Goal: Transaction & Acquisition: Purchase product/service

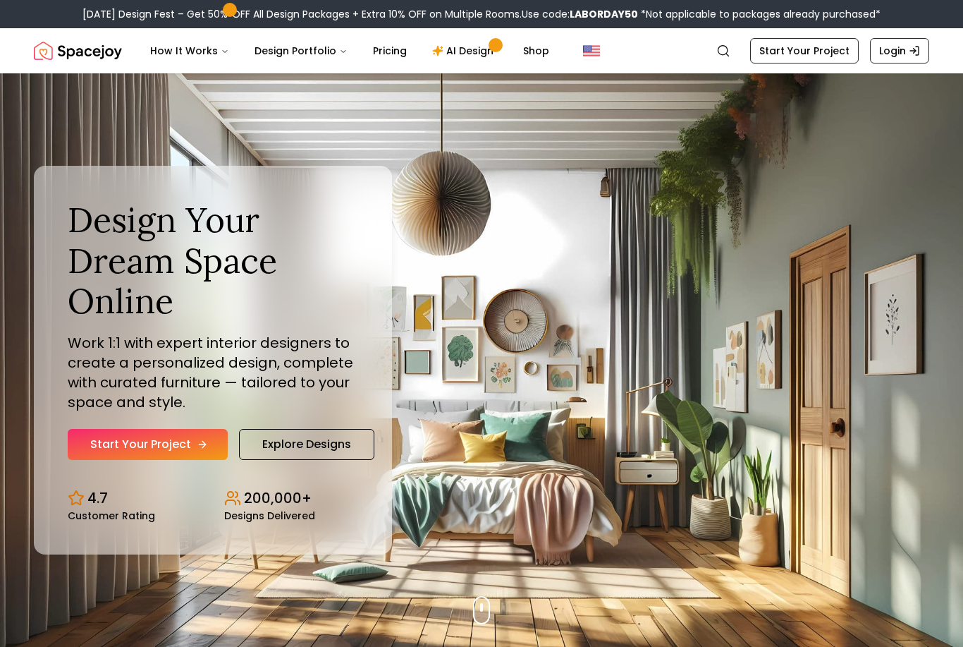
click at [188, 460] on link "Start Your Project" at bounding box center [148, 444] width 160 height 31
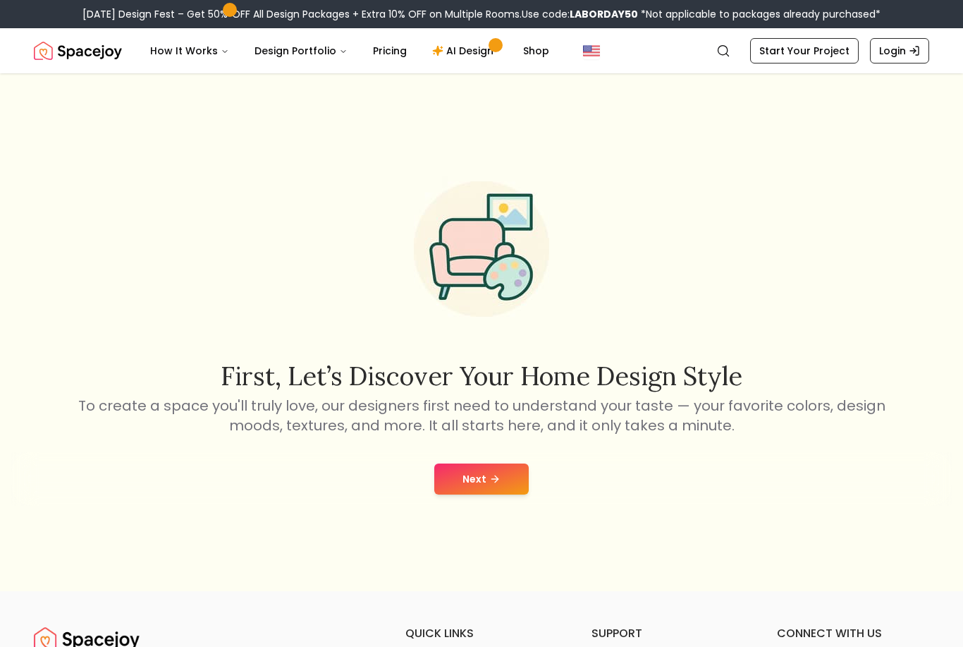
click at [494, 484] on icon at bounding box center [494, 478] width 11 height 11
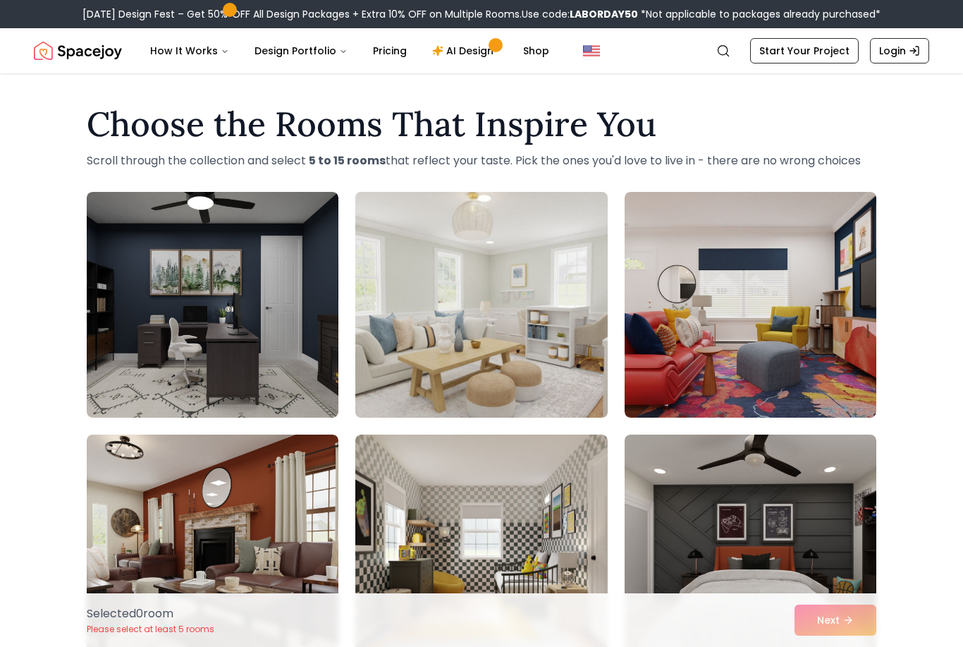
click at [562, 378] on img at bounding box center [481, 304] width 264 height 237
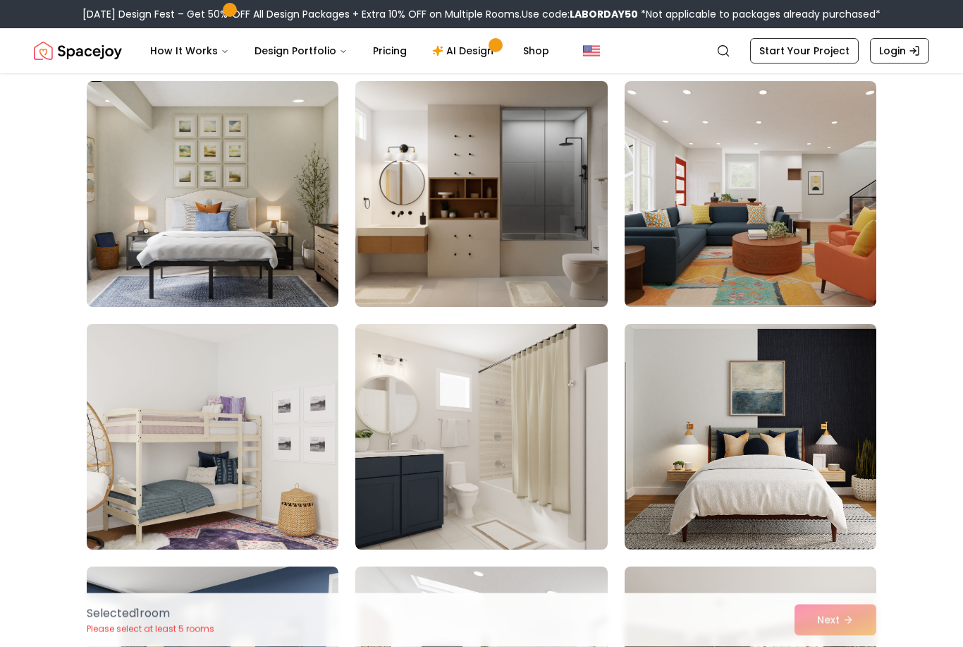
scroll to position [596, 0]
click at [393, 246] on img at bounding box center [481, 193] width 264 height 237
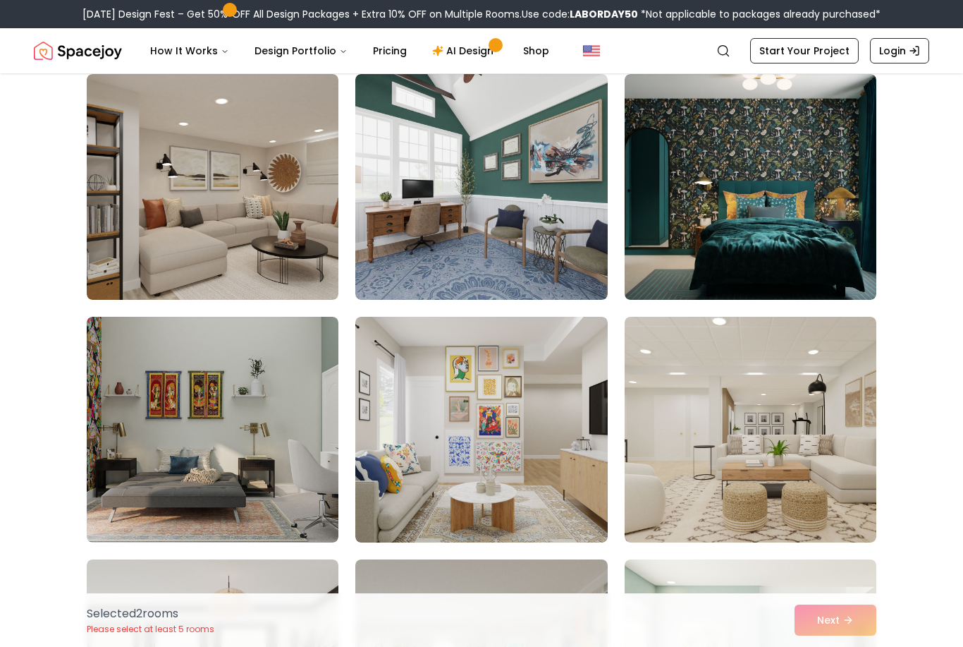
scroll to position [2543, 0]
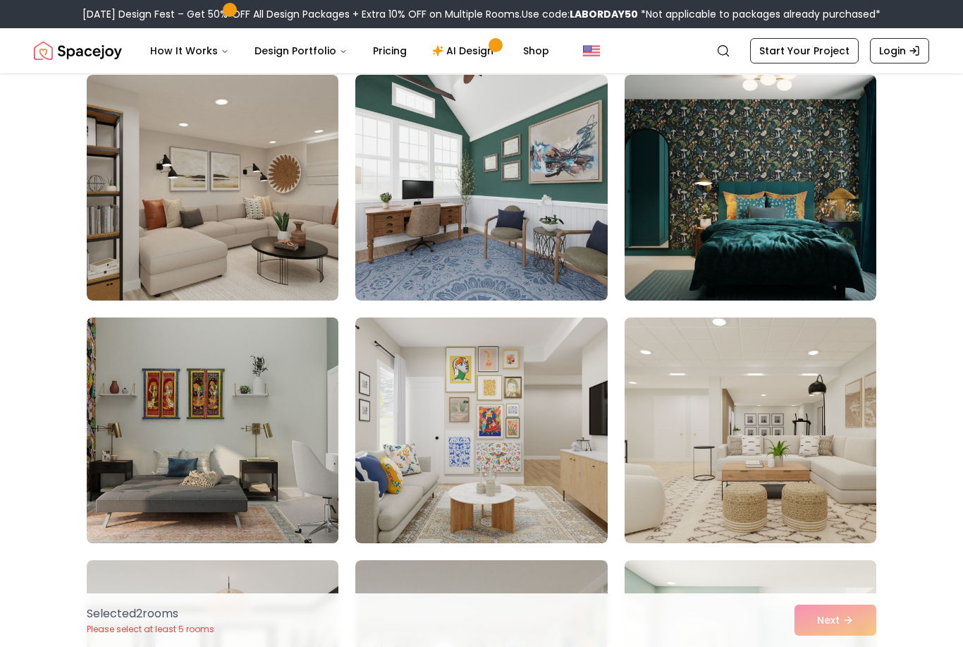
click at [126, 480] on img at bounding box center [212, 430] width 264 height 237
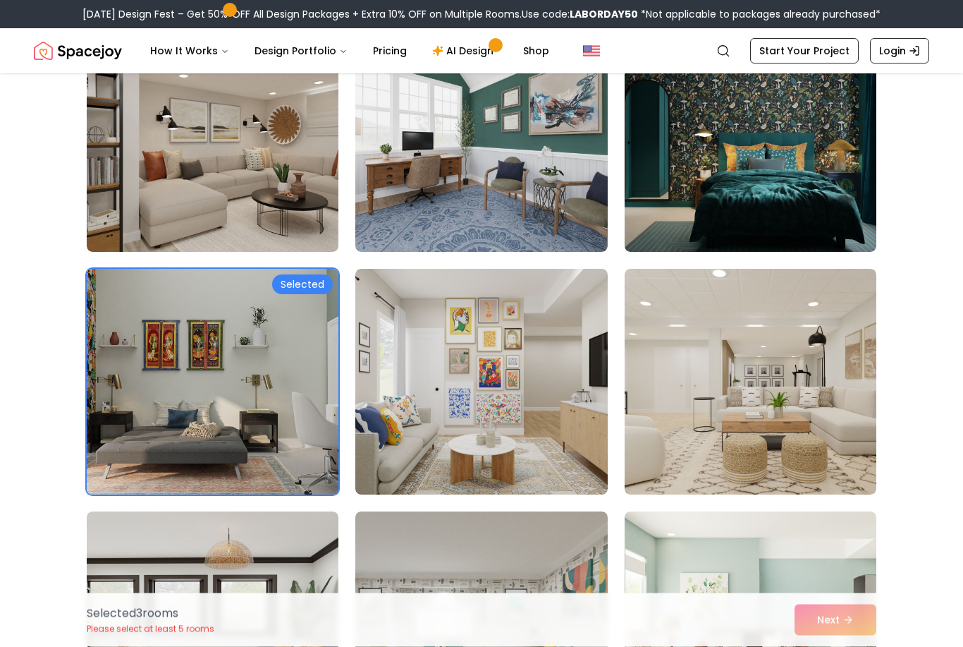
scroll to position [2591, 0]
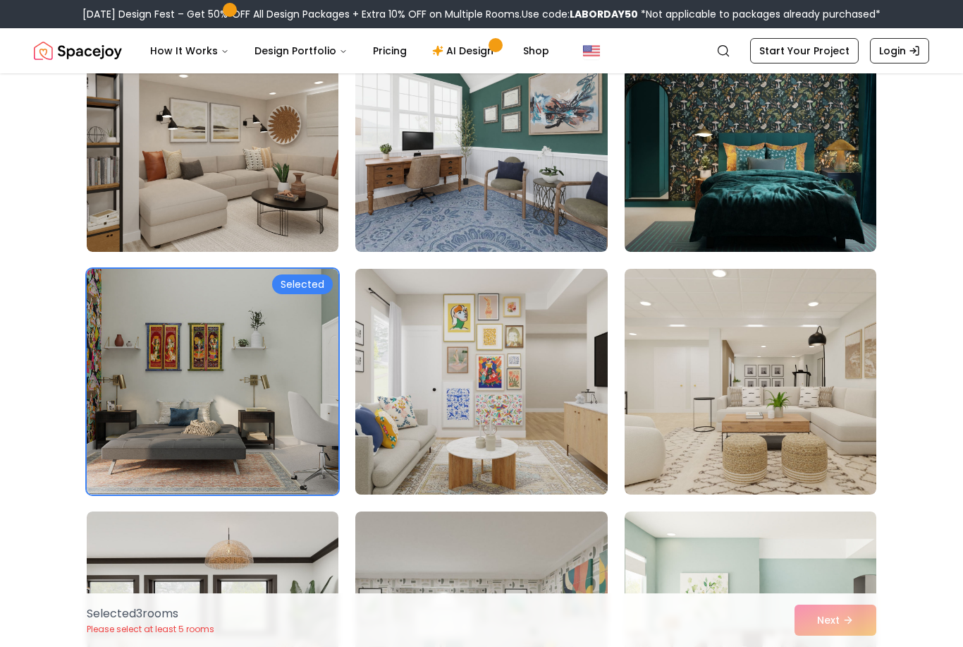
click at [368, 365] on img at bounding box center [481, 381] width 264 height 237
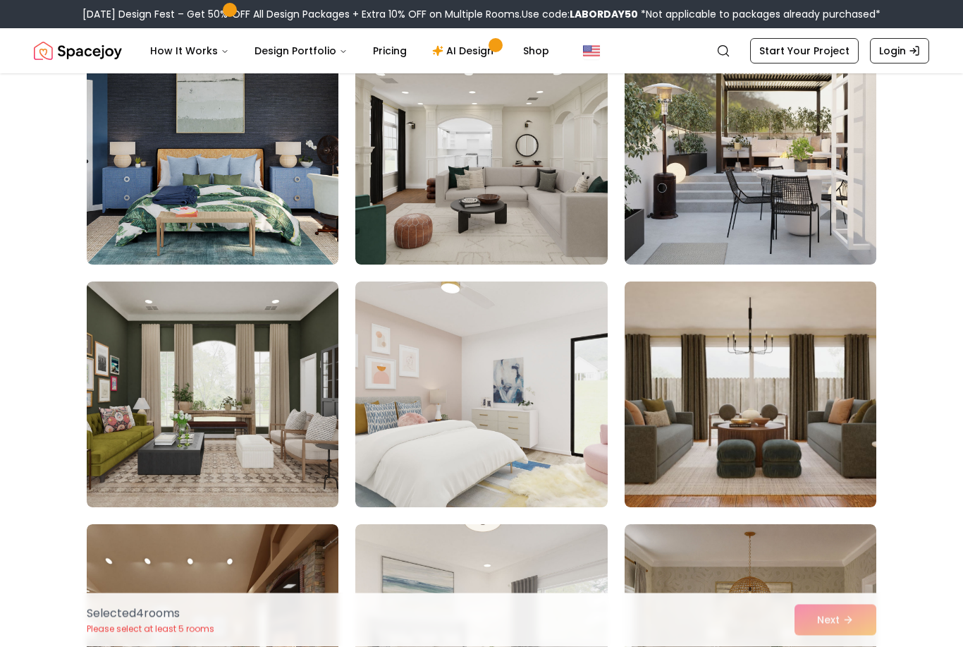
scroll to position [4277, 0]
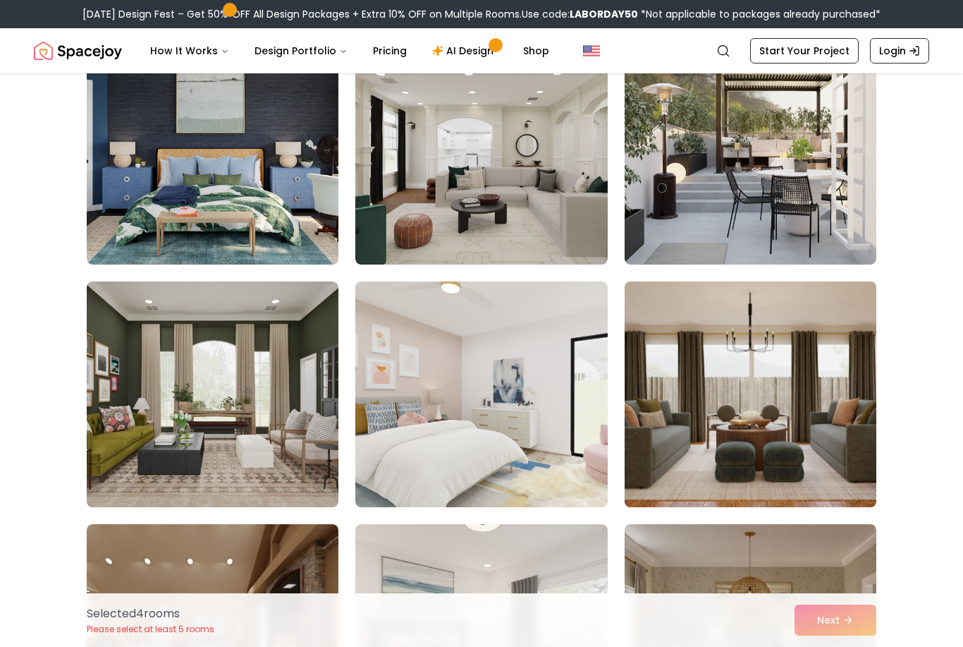
click at [838, 463] on img at bounding box center [750, 394] width 264 height 237
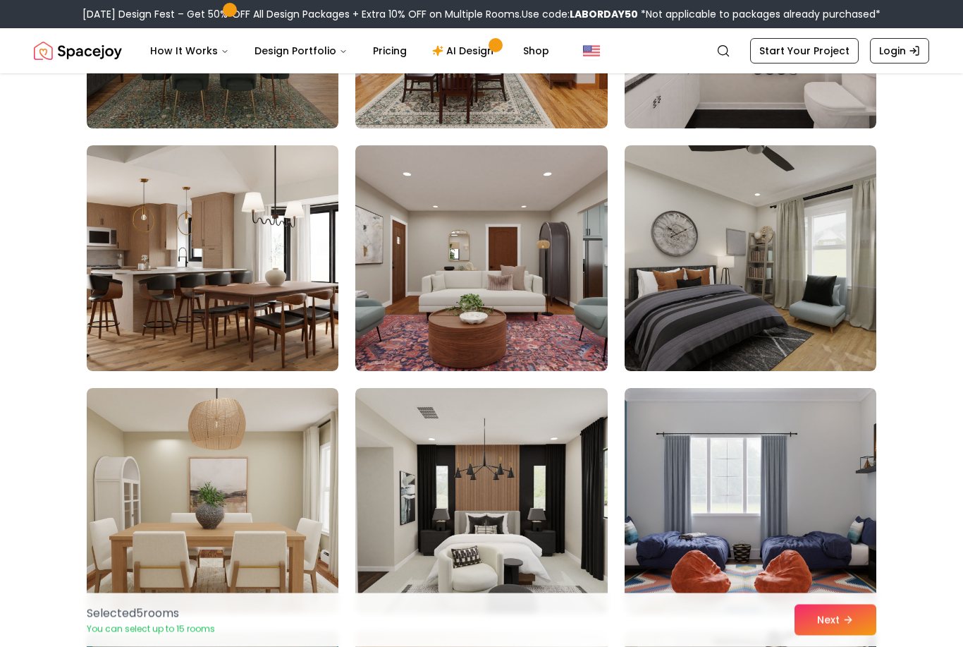
scroll to position [6597, 0]
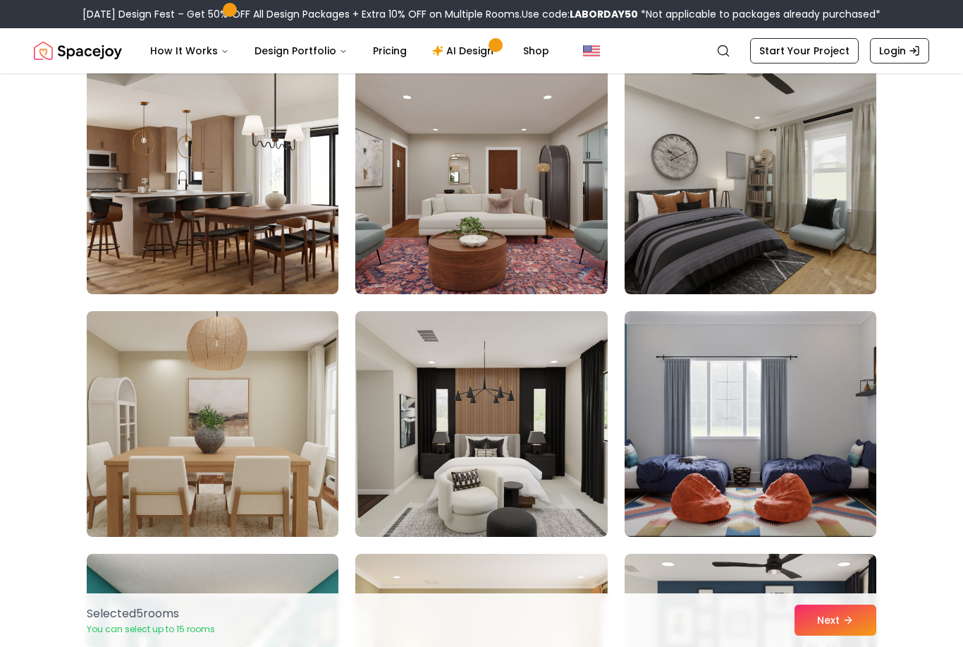
click at [114, 465] on img at bounding box center [212, 423] width 264 height 237
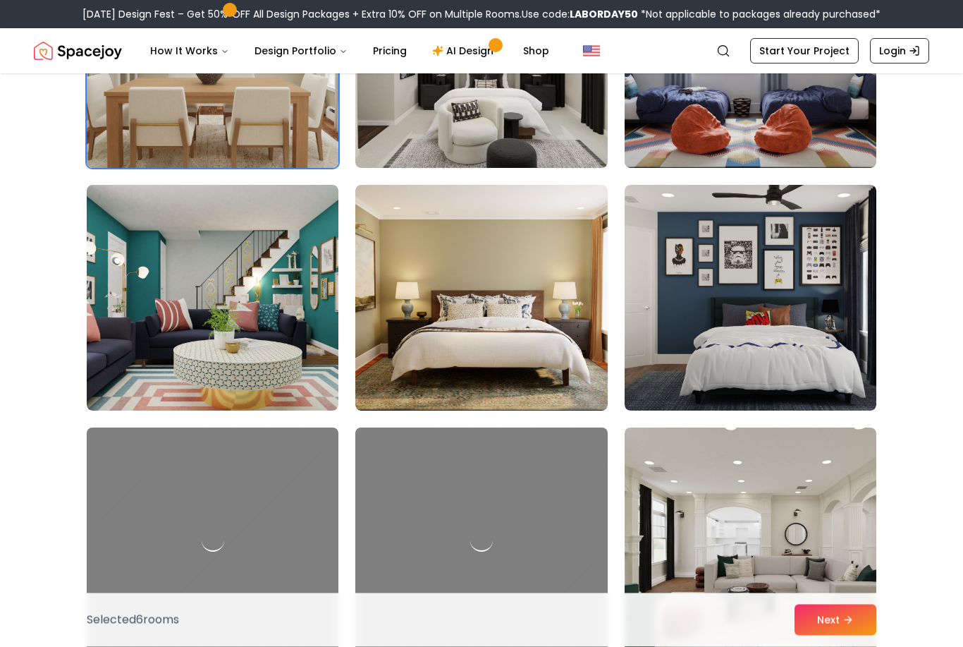
scroll to position [7058, 0]
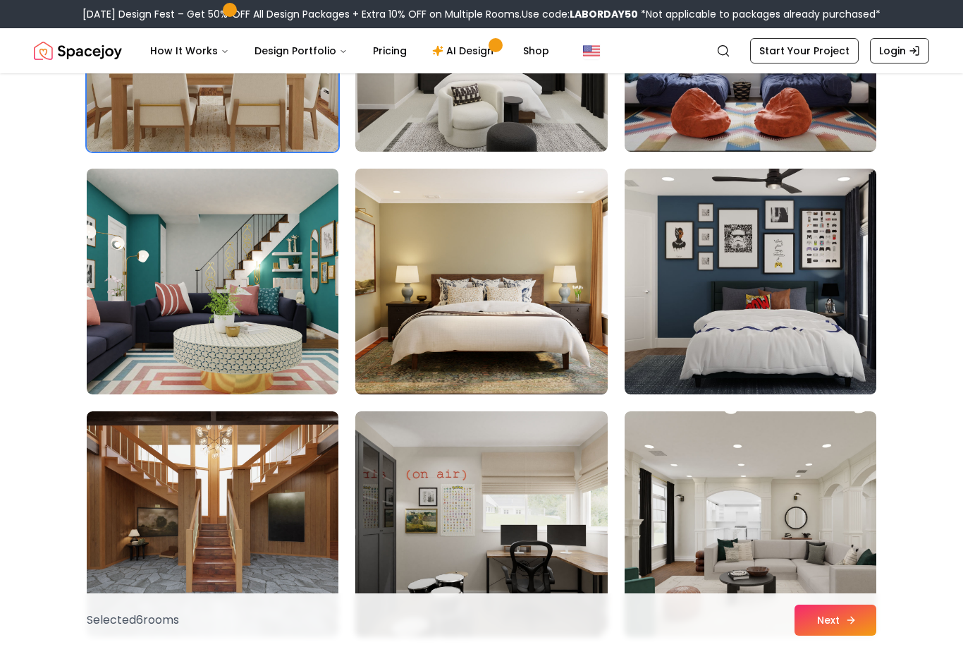
click at [855, 635] on button "Next" at bounding box center [836, 619] width 82 height 31
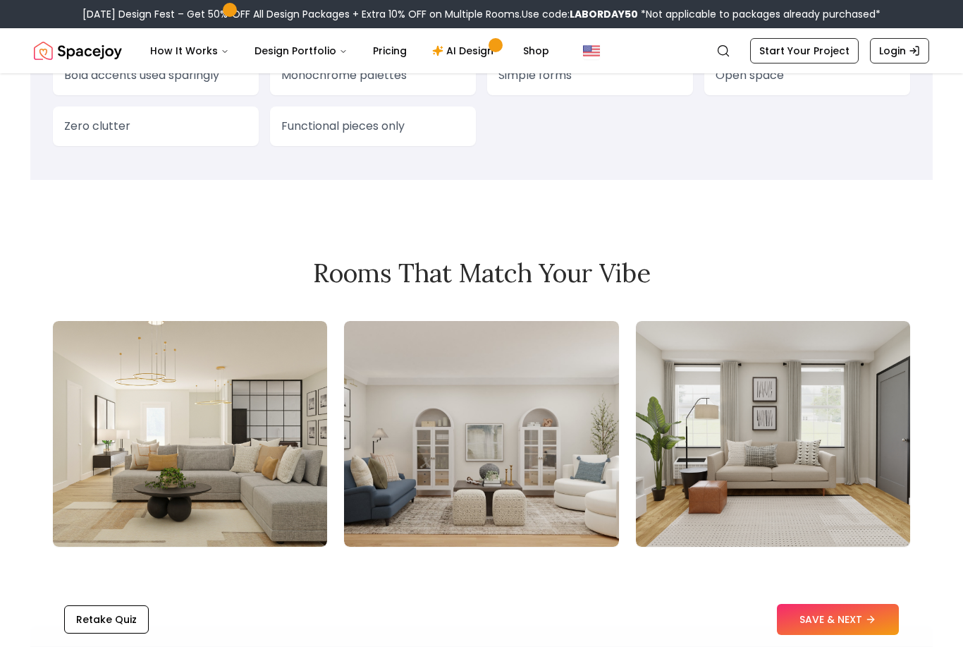
scroll to position [1343, 0]
click at [583, 57] on img "Global" at bounding box center [591, 50] width 17 height 17
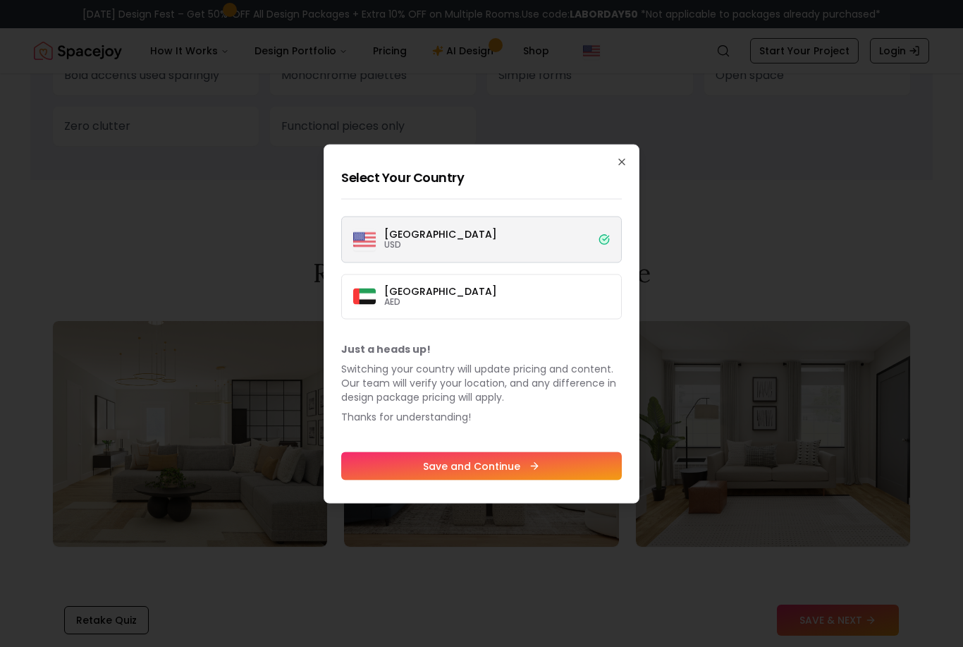
click at [479, 480] on button "Save and Continue" at bounding box center [481, 465] width 281 height 28
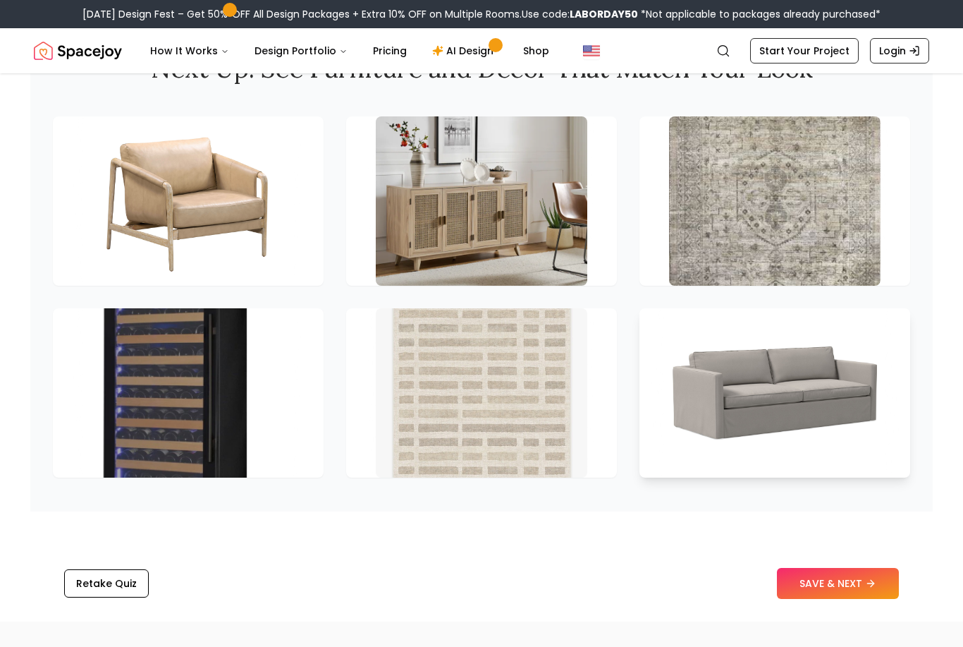
scroll to position [1948, 0]
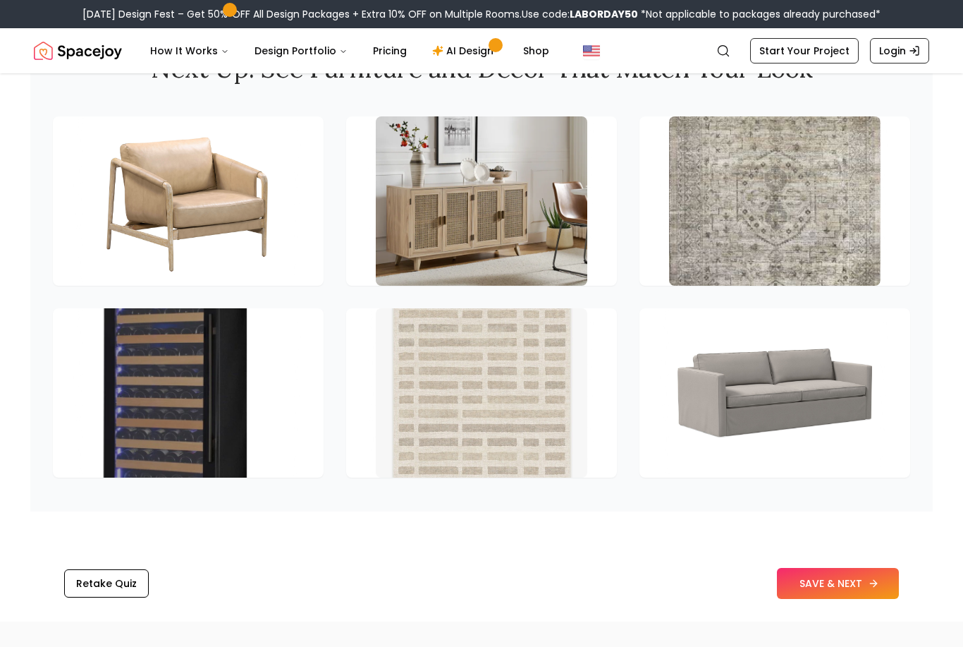
click at [873, 589] on icon at bounding box center [873, 583] width 11 height 11
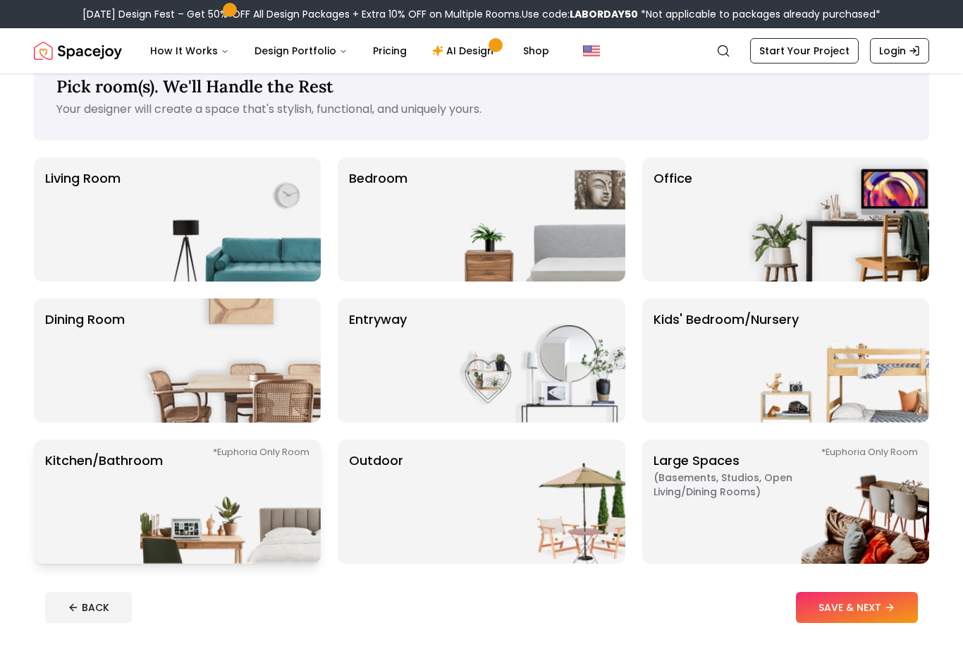
scroll to position [44, 0]
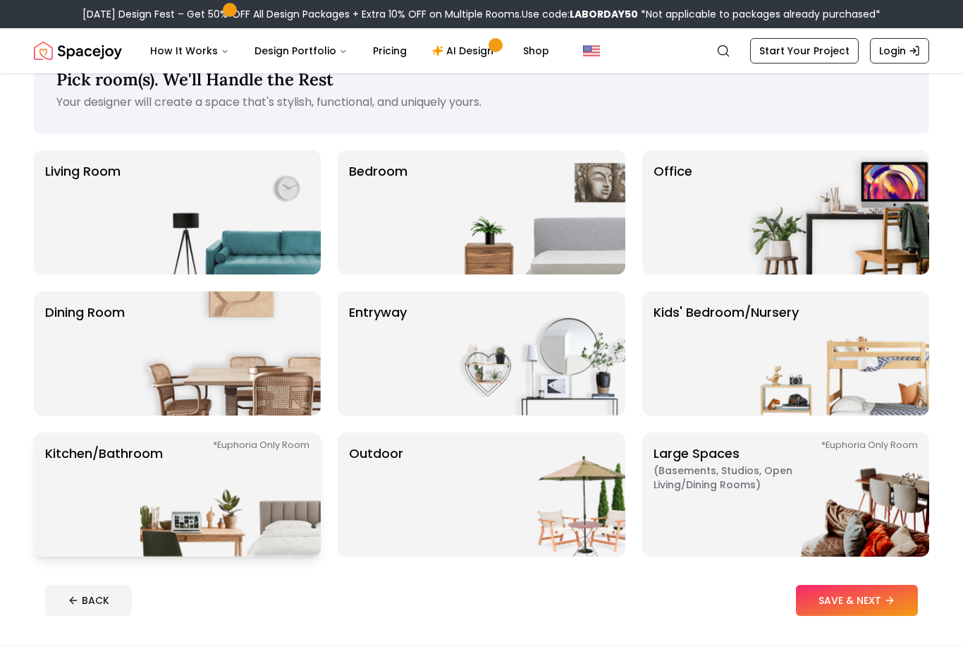
click at [227, 495] on img at bounding box center [230, 494] width 181 height 124
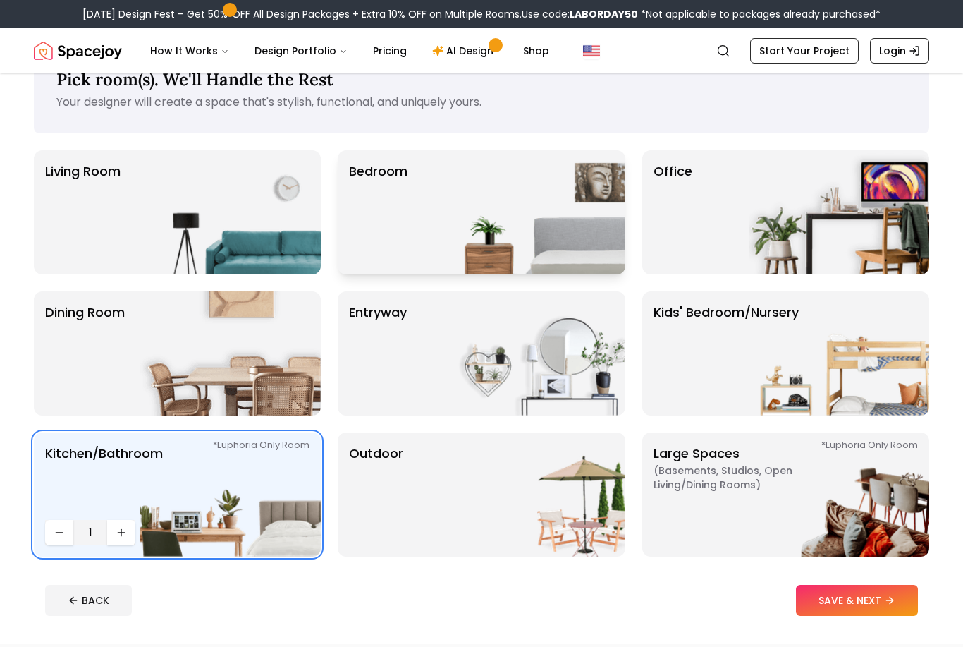
click at [453, 232] on img at bounding box center [535, 212] width 181 height 124
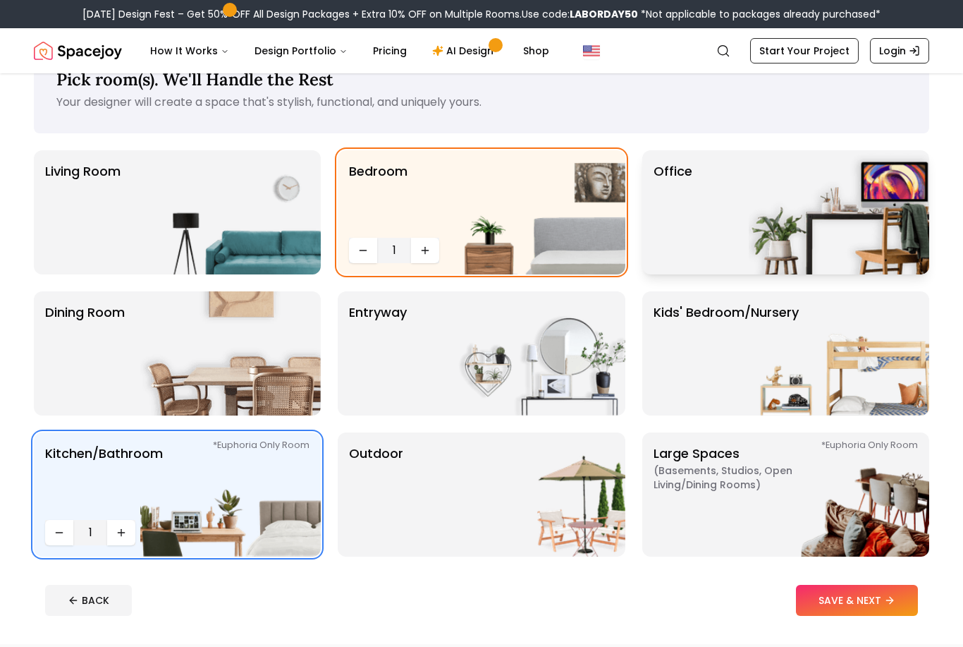
click at [774, 224] on img at bounding box center [839, 212] width 181 height 124
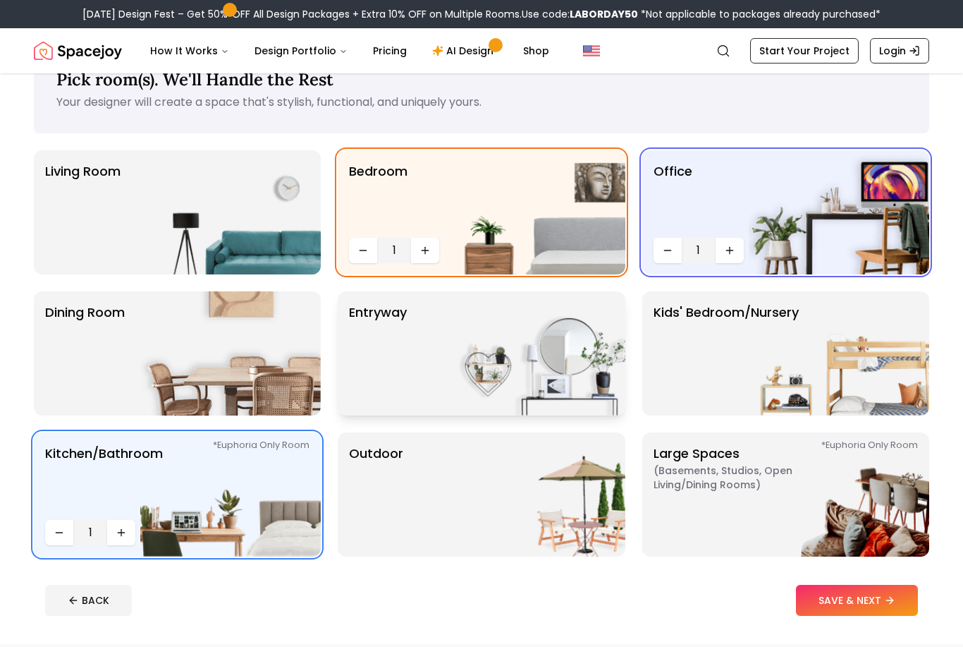
click at [526, 387] on img at bounding box center [535, 353] width 181 height 124
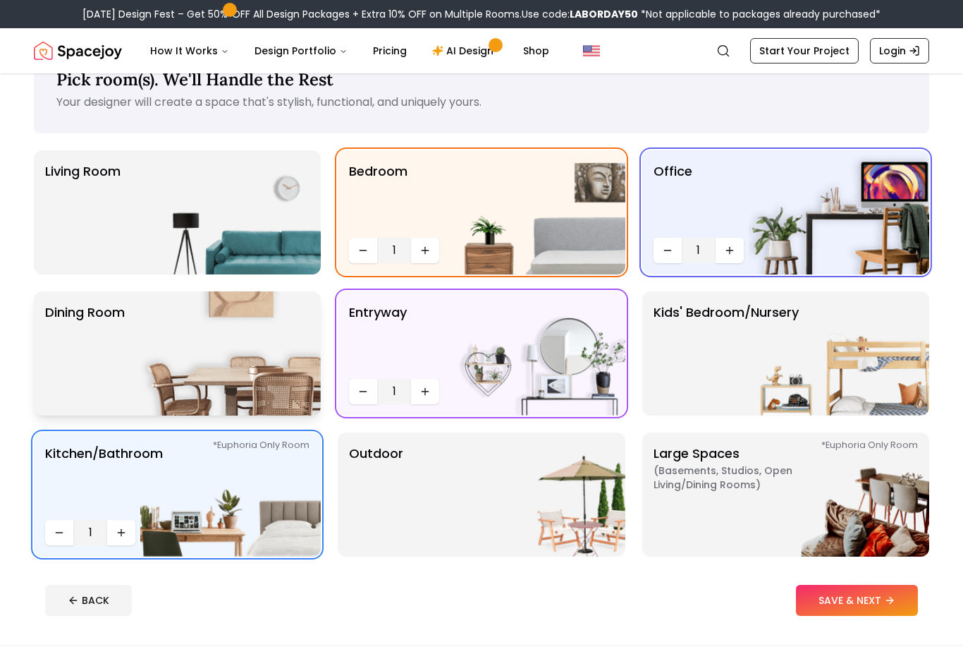
click at [249, 397] on img at bounding box center [230, 353] width 181 height 124
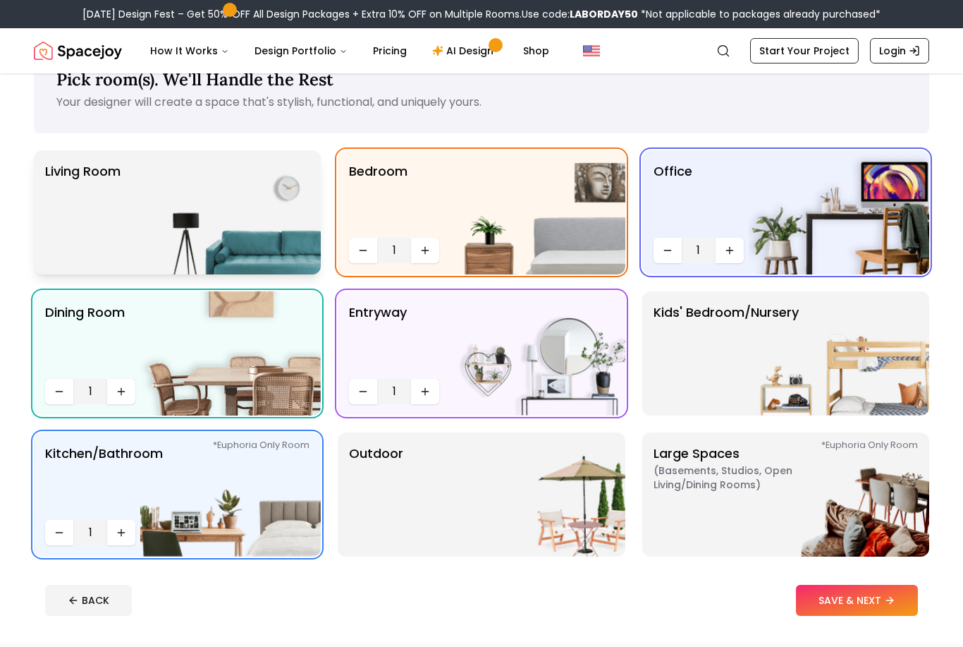
click at [279, 250] on img at bounding box center [230, 212] width 181 height 124
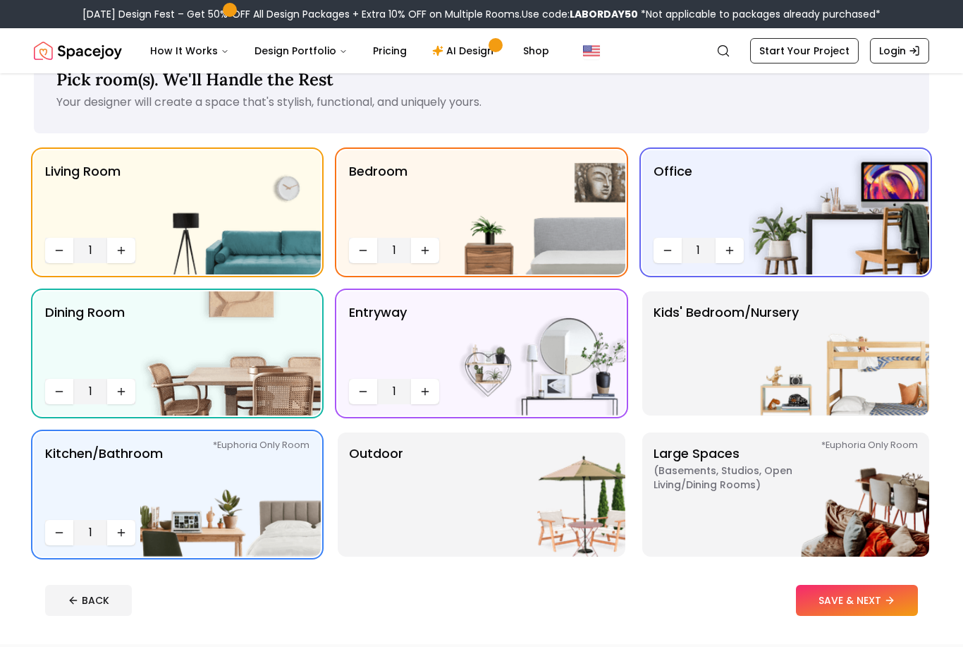
click at [868, 597] on button "SAVE & NEXT" at bounding box center [857, 600] width 122 height 31
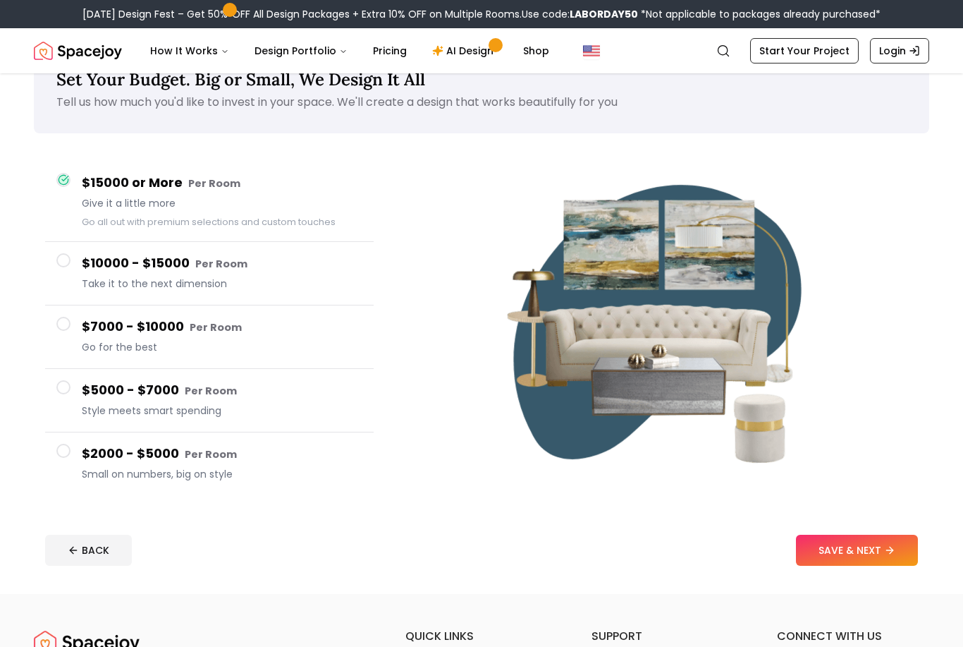
scroll to position [90, 0]
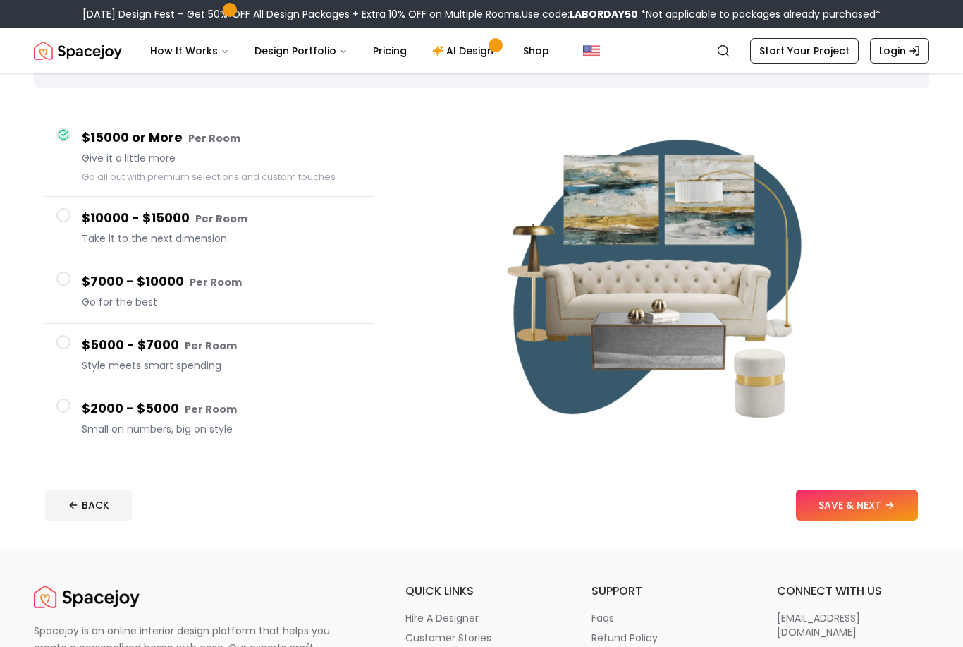
click at [73, 410] on button "$2000 - $5000 Per Room Small on numbers, big on style" at bounding box center [209, 418] width 329 height 63
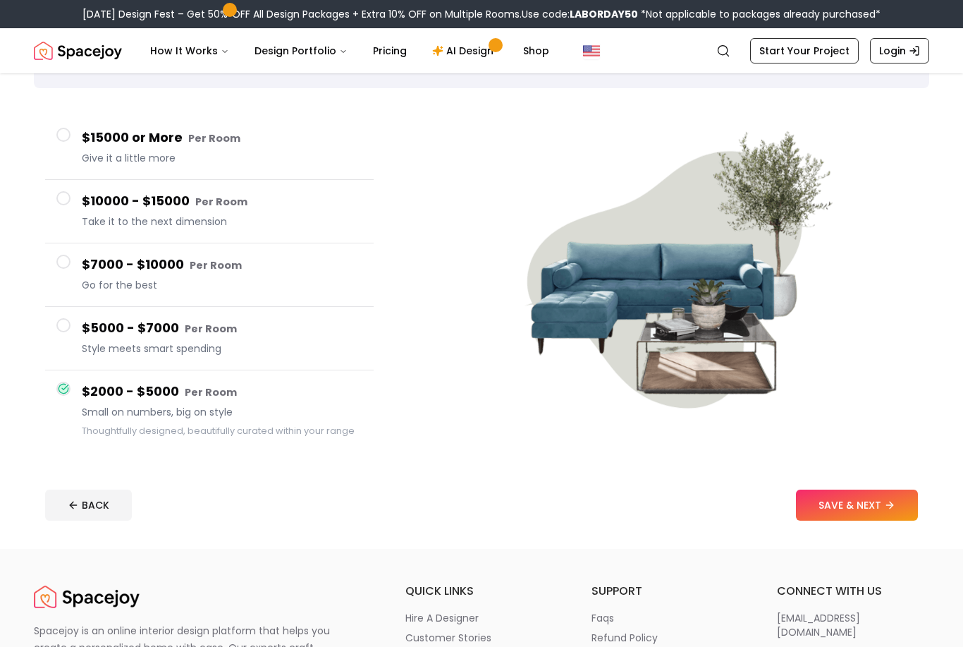
click at [66, 132] on span at bounding box center [63, 135] width 14 height 14
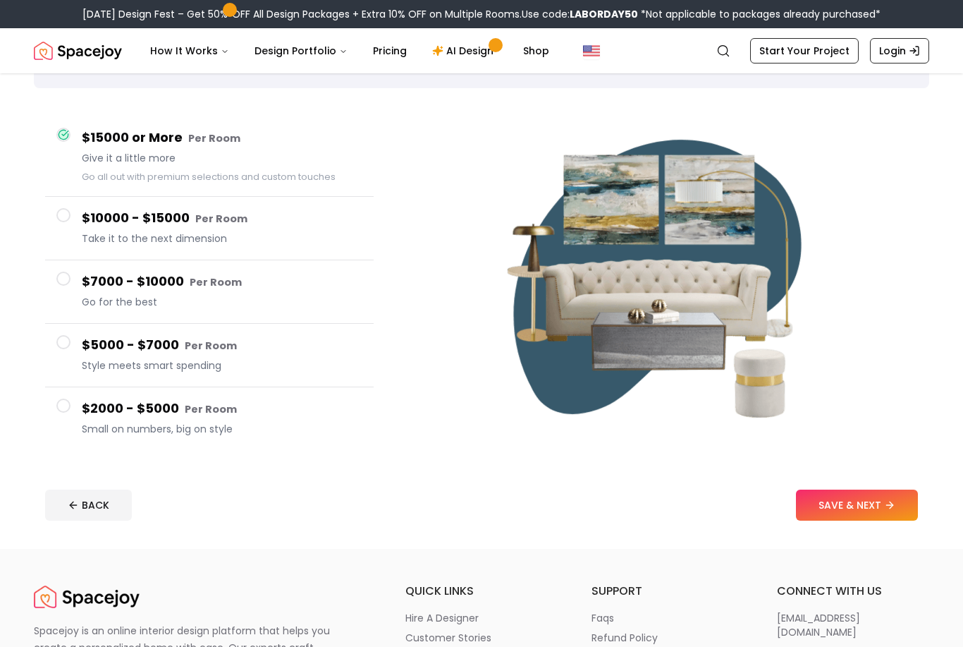
click at [58, 401] on span at bounding box center [63, 405] width 14 height 14
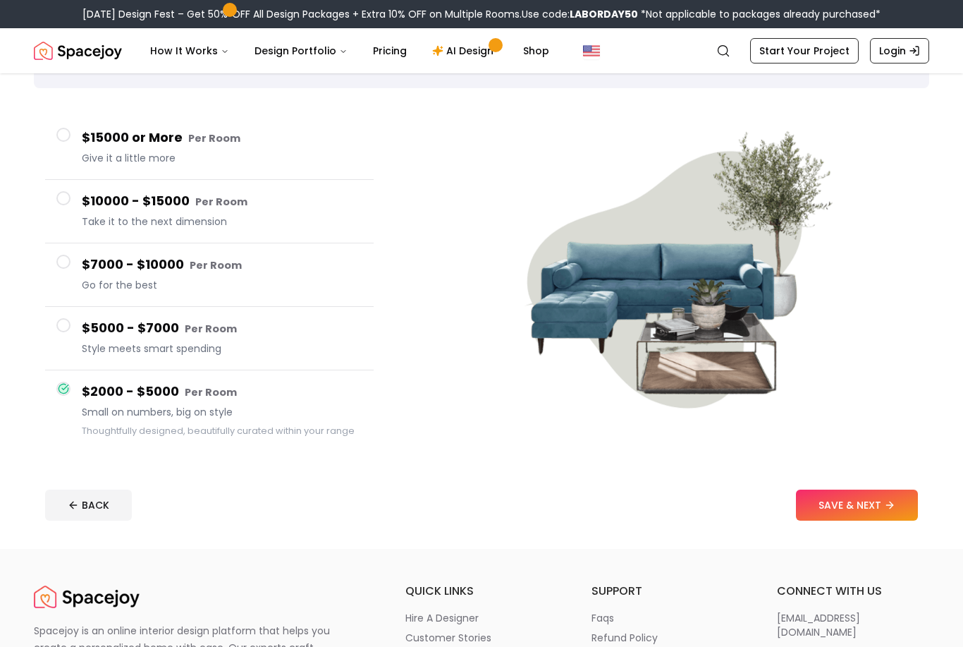
click at [57, 271] on button "$7000 - $10000 Per Room Go for the best" at bounding box center [209, 274] width 329 height 63
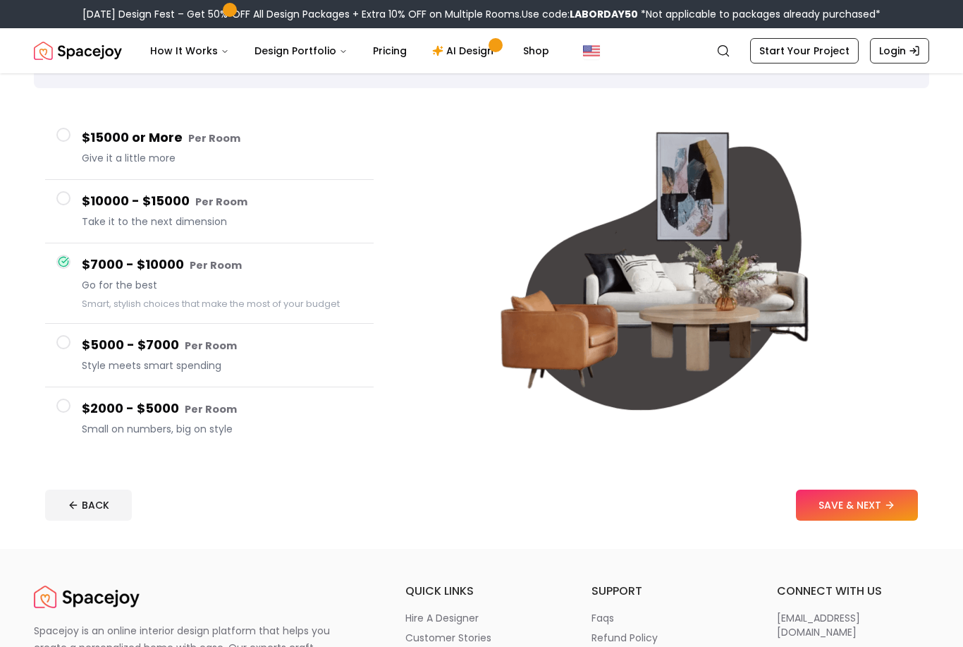
click at [833, 535] on div "Set Your Budget. Big or Small, We Design It All Tell us how much you'd like to …" at bounding box center [481, 266] width 963 height 565
click at [841, 516] on button "SAVE & NEXT" at bounding box center [857, 504] width 122 height 31
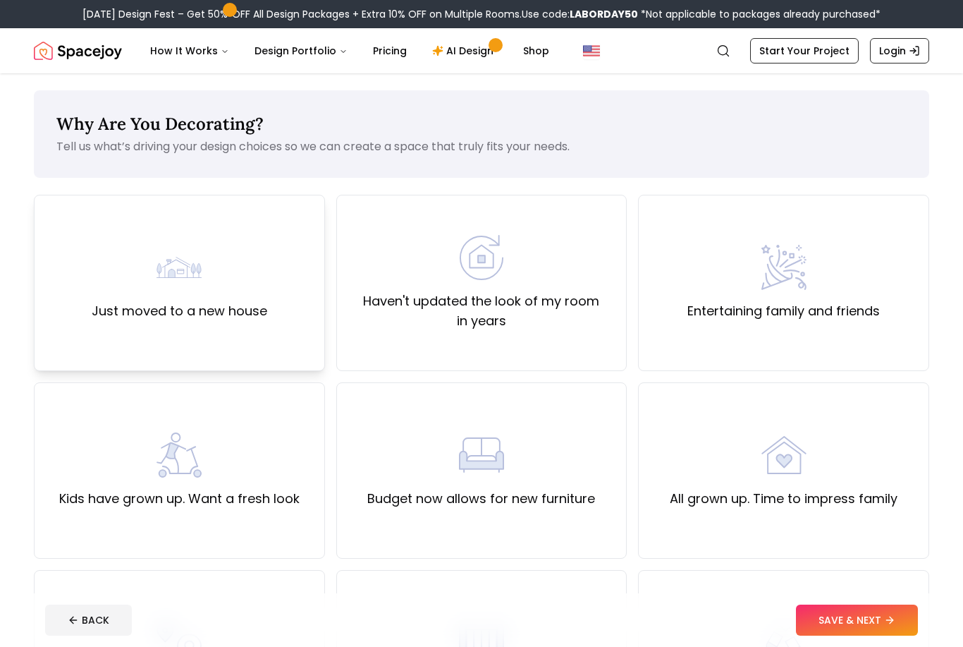
click at [106, 290] on div "Just moved to a new house" at bounding box center [180, 283] width 176 height 76
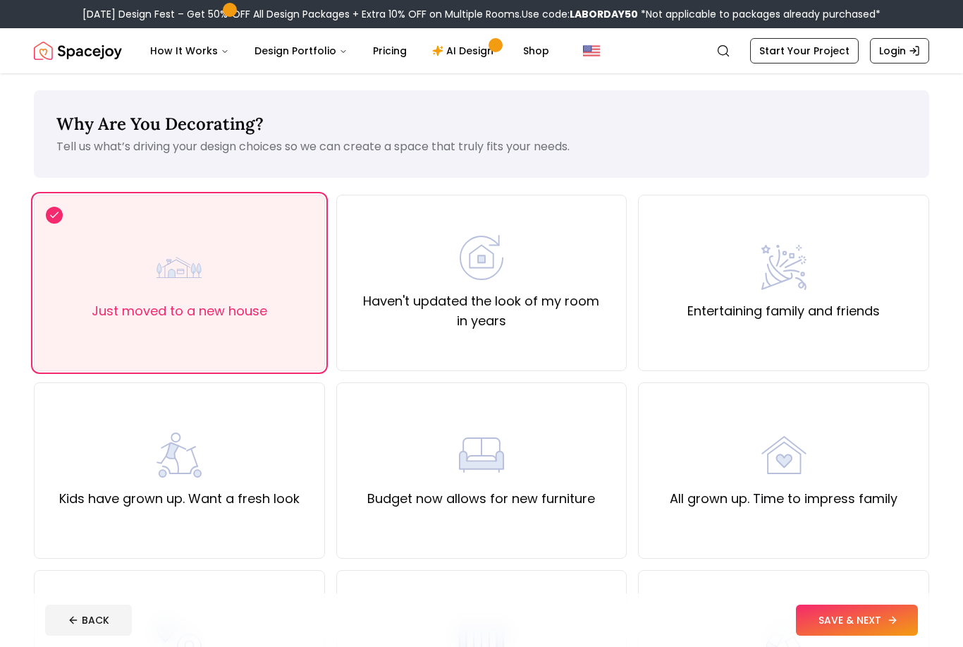
click at [845, 615] on button "SAVE & NEXT" at bounding box center [857, 619] width 122 height 31
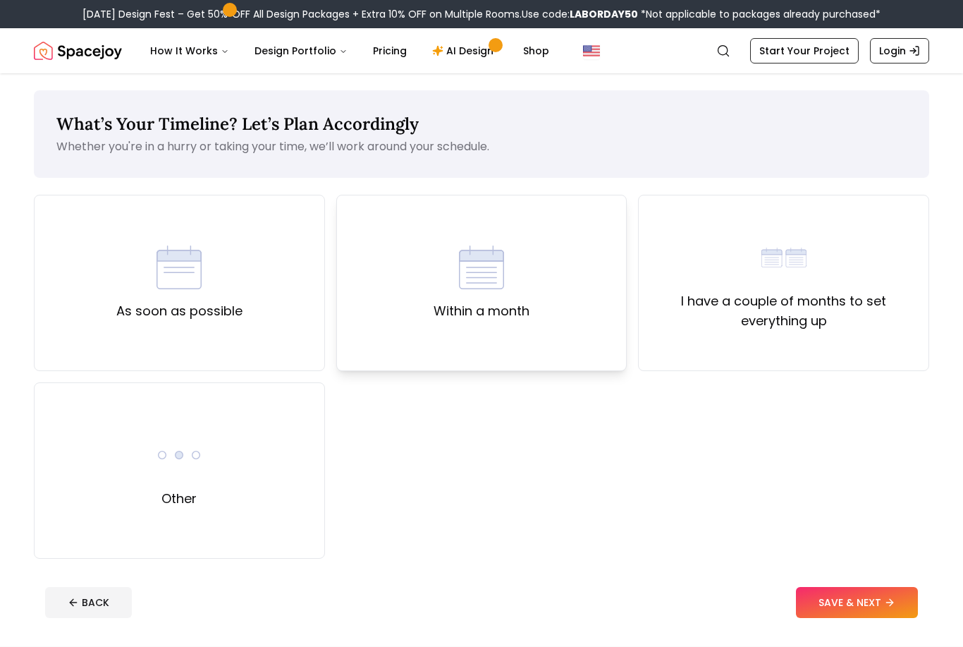
click at [445, 299] on div "Within a month" at bounding box center [482, 283] width 96 height 76
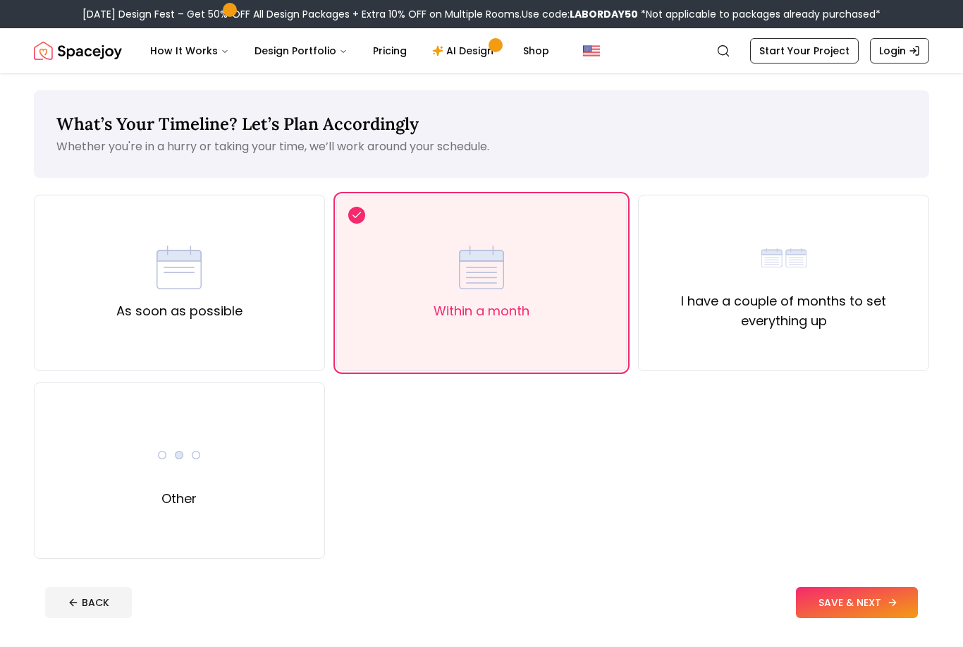
click at [851, 610] on button "SAVE & NEXT" at bounding box center [857, 602] width 122 height 31
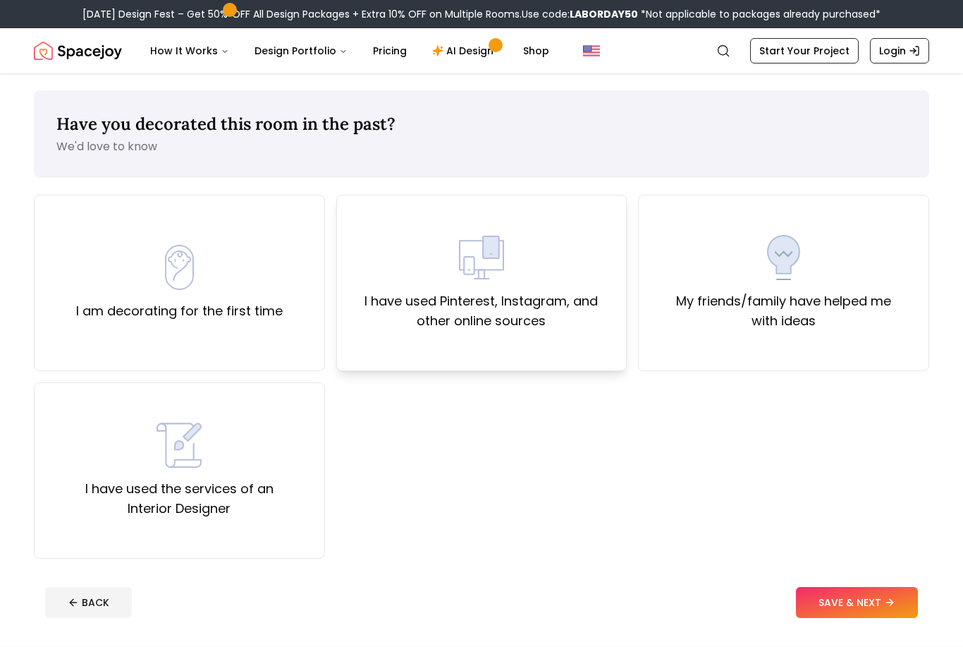
click at [532, 328] on label "I have used Pinterest, Instagram, and other online sources" at bounding box center [481, 310] width 267 height 39
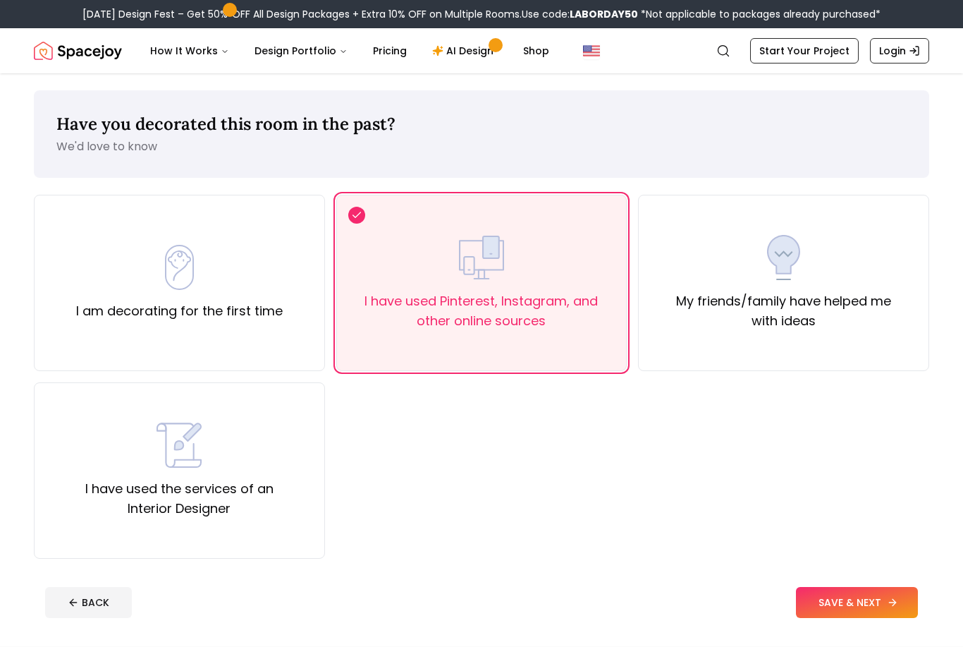
click at [832, 606] on button "SAVE & NEXT" at bounding box center [857, 602] width 122 height 31
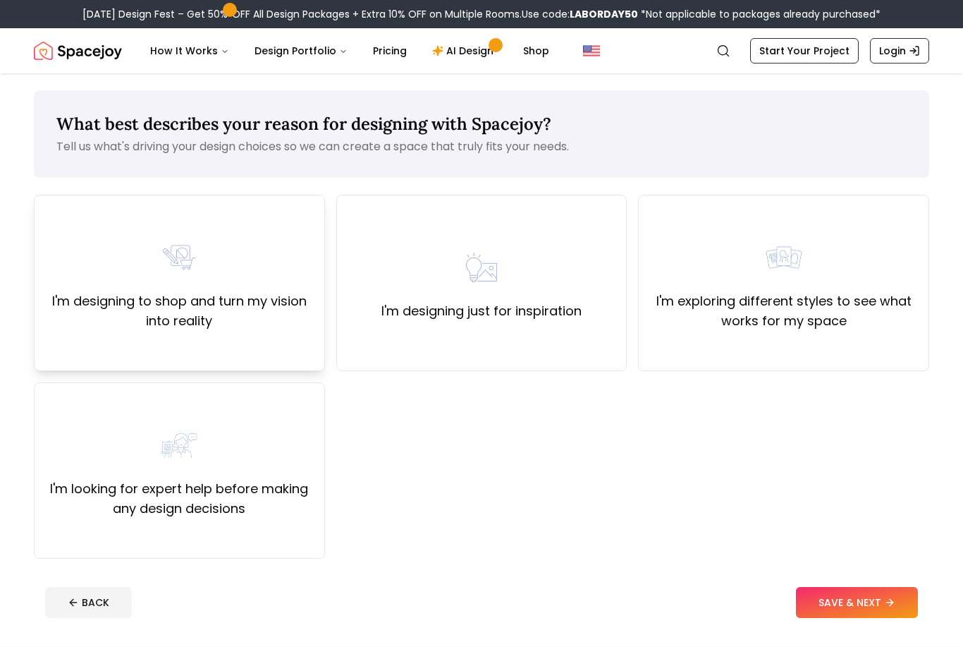
click at [267, 310] on label "I'm designing to shop and turn my vision into reality" at bounding box center [179, 310] width 267 height 39
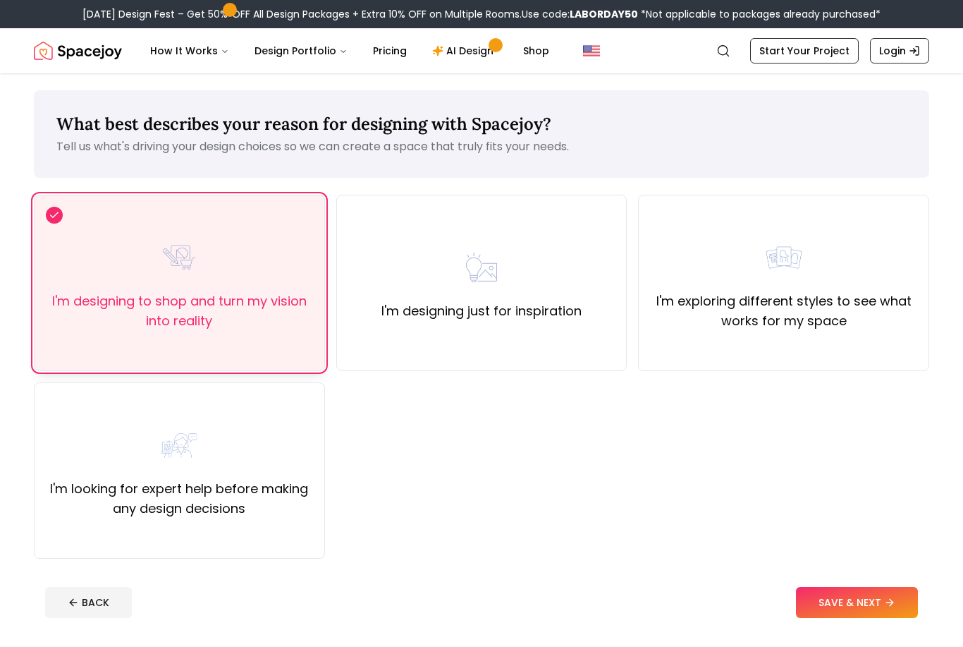
click at [831, 607] on button "SAVE & NEXT" at bounding box center [857, 602] width 122 height 31
